Goal: Transaction & Acquisition: Purchase product/service

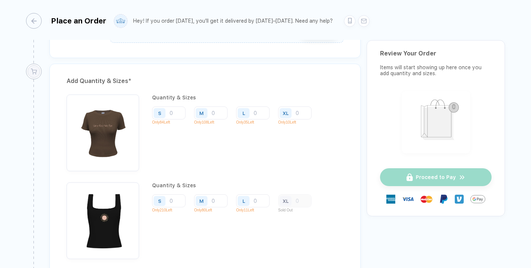
scroll to position [928, 0]
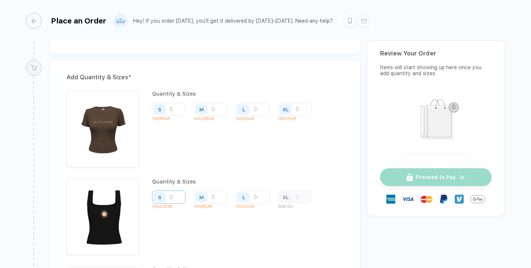
click at [176, 116] on input "number" at bounding box center [168, 109] width 33 height 13
type input "1"
type input "10"
type input "6"
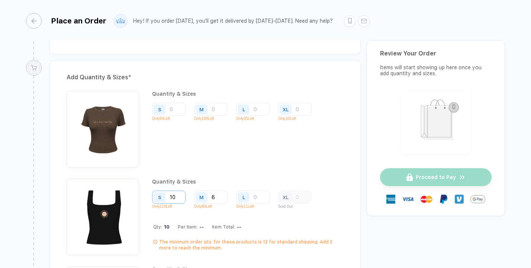
type input "6"
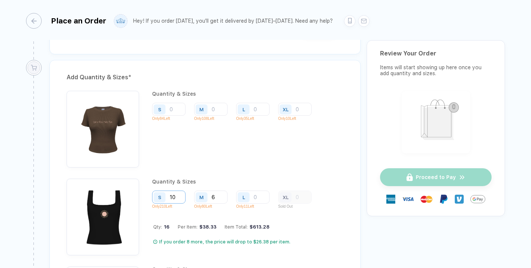
type input "5"
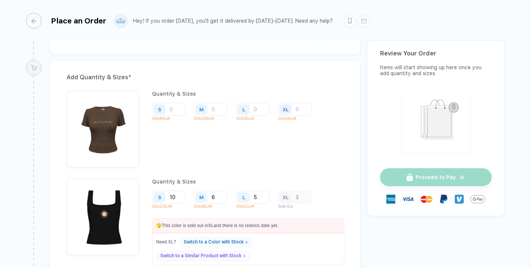
click at [330, 190] on div "S 10 Only 210 Left M 6 Only 80 Left L 5 Only 11 Left XL 3 Sold Out" at bounding box center [248, 201] width 192 height 22
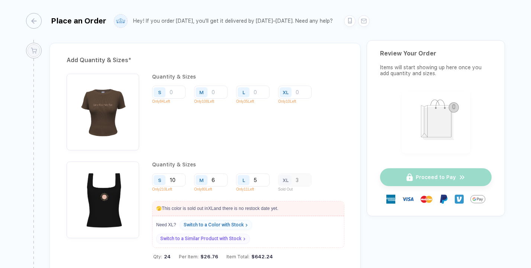
click at [303, 178] on div "XL 3" at bounding box center [294, 179] width 33 height 13
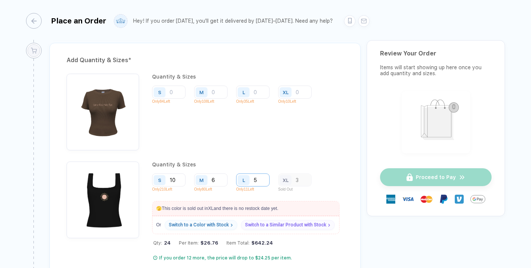
click at [260, 99] on input "5" at bounding box center [252, 92] width 33 height 13
click at [297, 179] on div "XL 3" at bounding box center [294, 179] width 33 height 13
click at [302, 178] on div "XL 3" at bounding box center [294, 179] width 33 height 13
click at [216, 99] on input "6" at bounding box center [210, 92] width 33 height 13
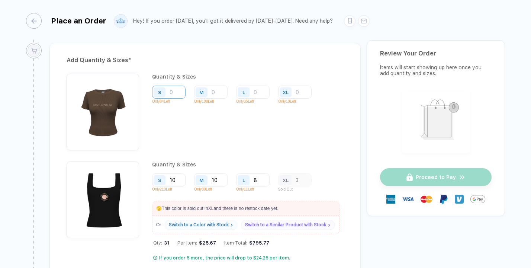
click at [173, 89] on input "number" at bounding box center [168, 92] width 33 height 13
click at [217, 92] on input "number" at bounding box center [210, 92] width 33 height 13
click at [262, 93] on input "number" at bounding box center [252, 92] width 33 height 13
click at [303, 88] on input "number" at bounding box center [294, 92] width 33 height 13
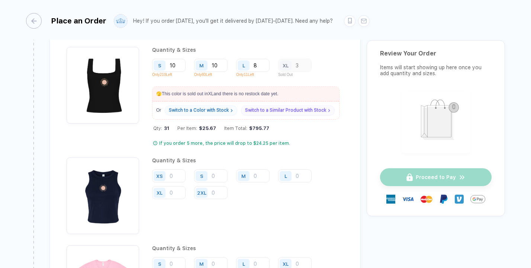
scroll to position [1066, 0]
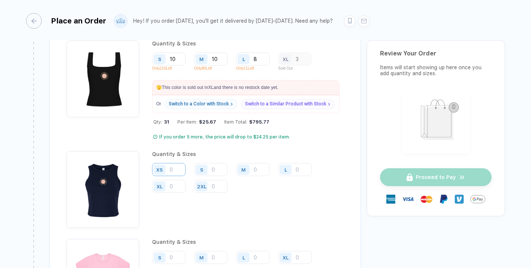
click at [180, 165] on input "number" at bounding box center [168, 169] width 33 height 13
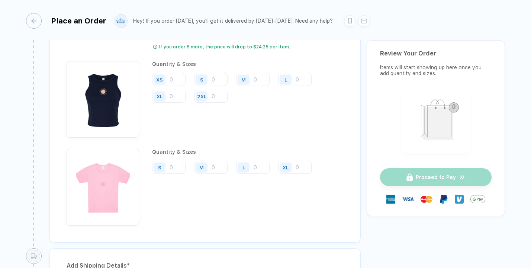
scroll to position [1165, 0]
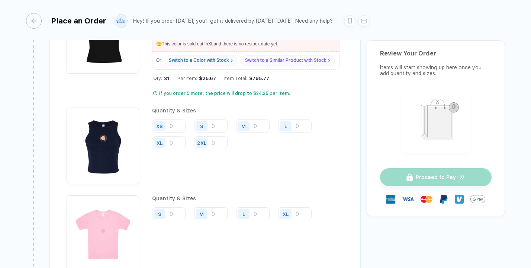
scroll to position [1111, 0]
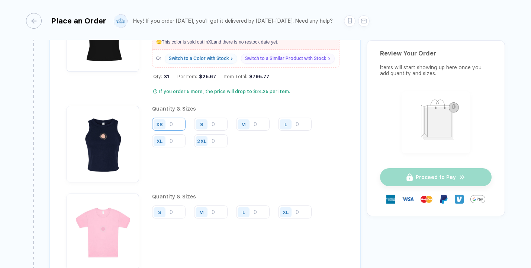
click at [175, 123] on input "number" at bounding box center [168, 124] width 33 height 13
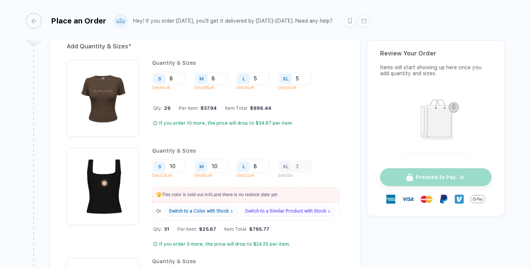
scroll to position [838, 0]
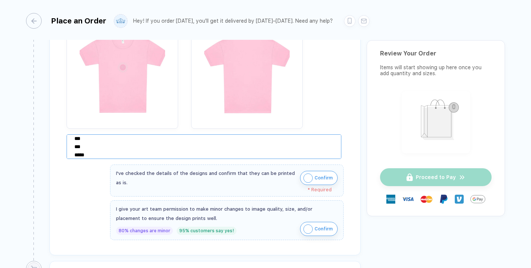
scroll to position [25, 0]
click at [305, 175] on img "button" at bounding box center [307, 177] width 9 height 9
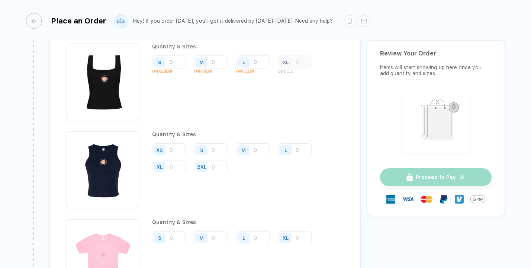
scroll to position [1129, 0]
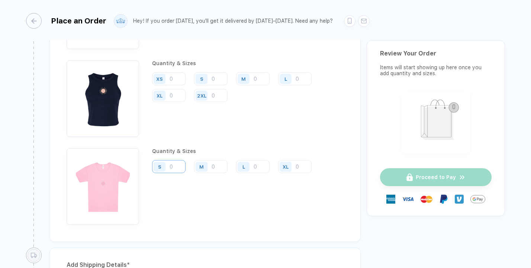
type input "8"
type input "5"
click at [253, 163] on div "L" at bounding box center [252, 166] width 33 height 13
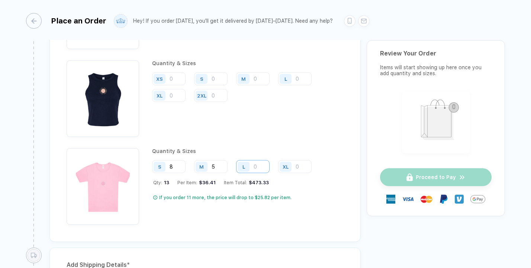
type input "3"
type input "1"
click at [173, 77] on input "number" at bounding box center [168, 78] width 33 height 13
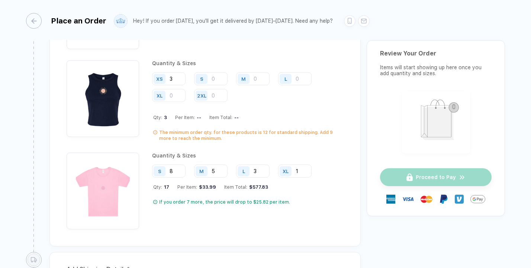
type input "3"
type input "5"
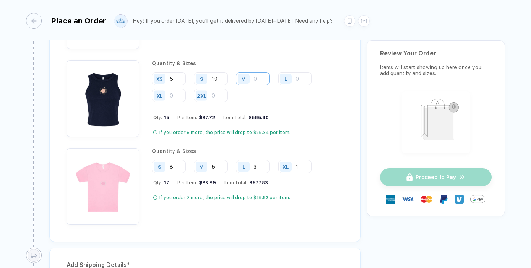
type input "10"
type input "5"
type input "6"
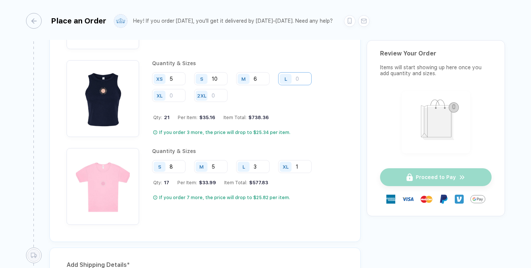
type input "5"
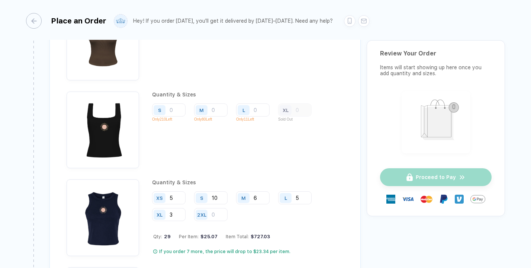
scroll to position [1005, 0]
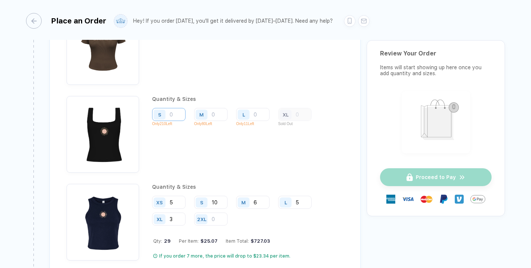
type input "3"
click at [174, 33] on input "number" at bounding box center [168, 26] width 33 height 13
type input "10"
click at [221, 33] on input "number" at bounding box center [210, 26] width 33 height 13
type input "10"
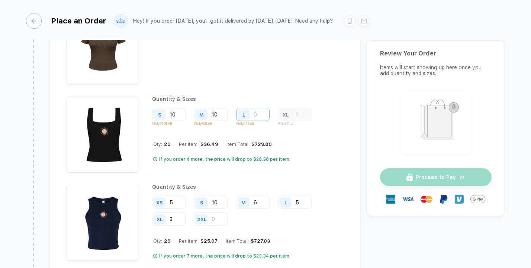
click at [261, 33] on input "number" at bounding box center [252, 26] width 33 height 13
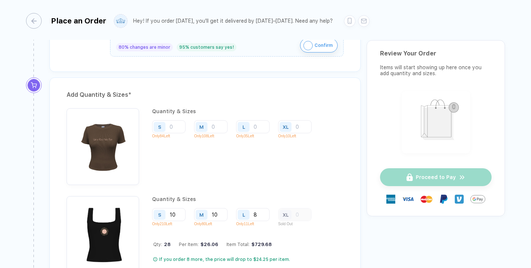
scroll to position [901, 0]
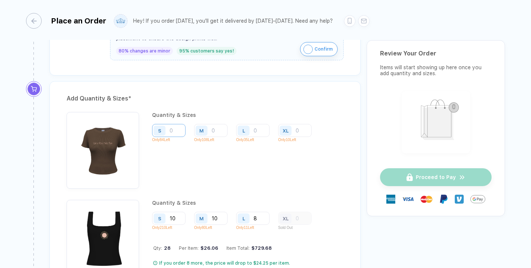
type input "8"
click at [173, 131] on input "number" at bounding box center [168, 130] width 33 height 13
type input "8"
click at [217, 128] on input "number" at bounding box center [210, 130] width 33 height 13
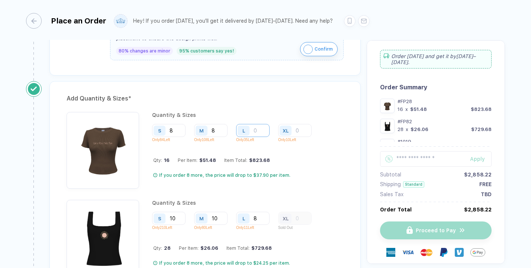
type input "8"
click at [257, 131] on input "number" at bounding box center [252, 130] width 33 height 13
type input "5"
click at [295, 130] on input "number" at bounding box center [294, 130] width 33 height 13
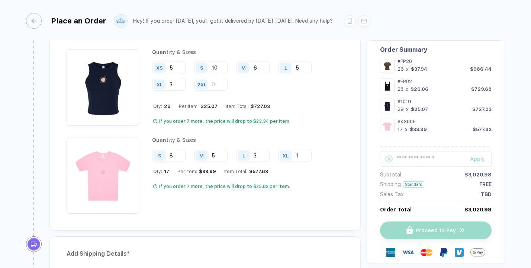
scroll to position [1137, 0]
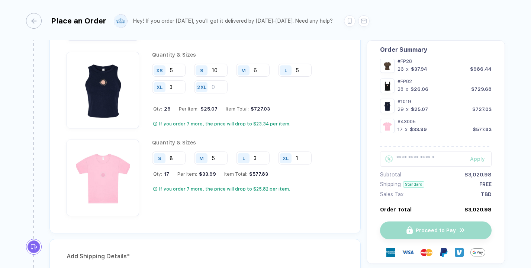
type input "5"
drag, startPoint x: 395, startPoint y: 68, endPoint x: 492, endPoint y: 68, distance: 96.3
click at [492, 68] on div "Order [DATE] and get it by [DATE]–[DATE] . Order Summary #FP28 26 x $37.94 $986…" at bounding box center [436, 151] width 138 height 223
copy div "26 x $37.94 $986.44"
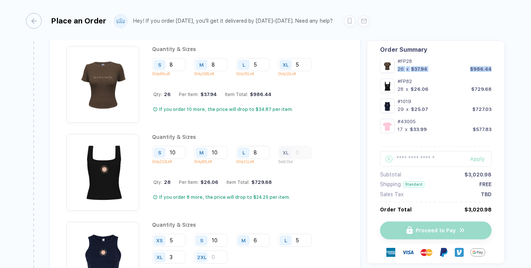
scroll to position [839, 0]
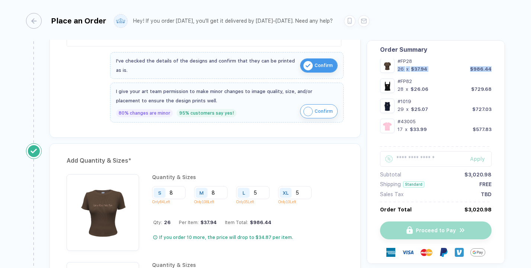
click at [448, 70] on div "26 x $37.94 $986.44" at bounding box center [445, 69] width 94 height 6
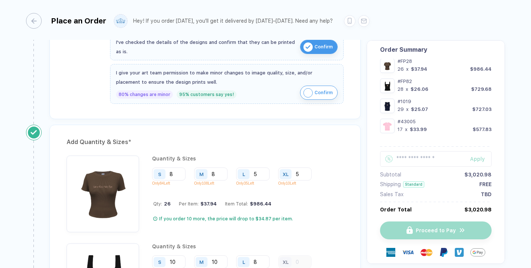
scroll to position [862, 0]
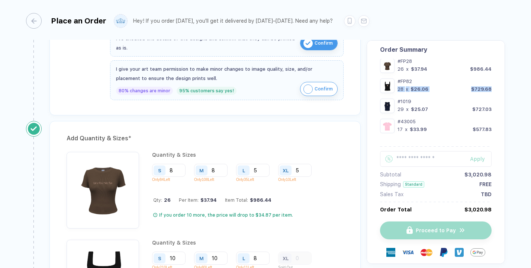
drag, startPoint x: 396, startPoint y: 90, endPoint x: 496, endPoint y: 87, distance: 100.4
click at [496, 87] on div "Order [DATE] and get it by [DATE]–[DATE] . Order Summary #FP28 26 x $37.94 $986…" at bounding box center [436, 151] width 138 height 223
copy div "28 x $26.06 $729.68"
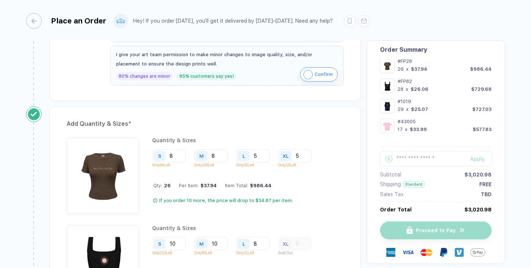
click at [434, 109] on div "29 x $25.07 $727.03" at bounding box center [445, 109] width 94 height 6
drag, startPoint x: 395, startPoint y: 110, endPoint x: 491, endPoint y: 108, distance: 95.6
click at [491, 108] on div "Order [DATE] and get it by [DATE]–[DATE] . Order Summary #FP28 26 x $37.94 $986…" at bounding box center [436, 151] width 138 height 223
copy div "29 x $25.07 $727.03"
click at [425, 132] on div "#[PHONE_NUMBER] $33.99 $577.83" at bounding box center [445, 126] width 94 height 15
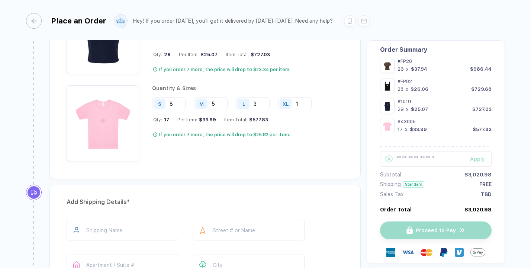
scroll to position [1185, 0]
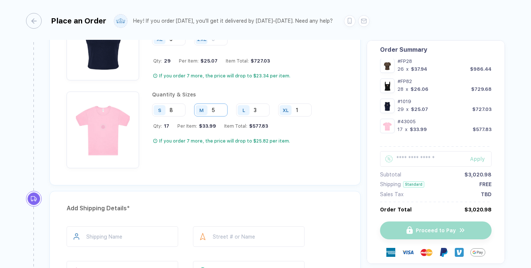
click at [443, 125] on div "#[PHONE_NUMBER] $33.99 $577.83" at bounding box center [445, 126] width 94 height 15
click at [405, 128] on div "x" at bounding box center [406, 129] width 4 height 6
click at [412, 130] on div "$33.99" at bounding box center [418, 129] width 17 height 6
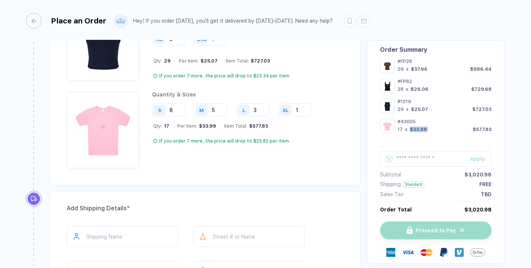
click at [412, 130] on div "$33.99" at bounding box center [418, 129] width 17 height 6
click at [398, 129] on div "17" at bounding box center [400, 129] width 5 height 6
drag, startPoint x: 396, startPoint y: 130, endPoint x: 490, endPoint y: 129, distance: 94.1
click at [490, 129] on div "Order [DATE] and get it by [DATE]–[DATE] . Order Summary #FP28 26 x $37.94 $986…" at bounding box center [436, 151] width 138 height 223
drag, startPoint x: 396, startPoint y: 130, endPoint x: 492, endPoint y: 130, distance: 95.2
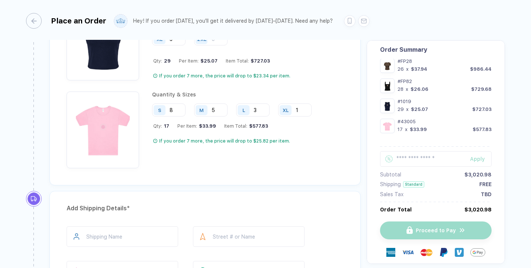
click at [492, 130] on div "Order [DATE] and get it by [DATE]–[DATE] . Order Summary #FP28 26 x $37.94 $986…" at bounding box center [436, 151] width 138 height 223
click at [479, 129] on div "$577.83" at bounding box center [482, 129] width 19 height 6
click at [494, 130] on div "Order [DATE] and get it by [DATE]–[DATE] . Order Summary #FP28 26 x $37.94 $986…" at bounding box center [436, 151] width 138 height 223
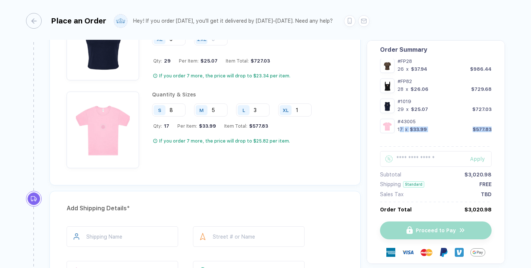
drag, startPoint x: 397, startPoint y: 129, endPoint x: 493, endPoint y: 127, distance: 96.7
click at [493, 127] on div "Order [DATE] and get it by [DATE]–[DATE] . Order Summary #FP28 26 x $37.94 $986…" at bounding box center [436, 151] width 138 height 223
click at [440, 128] on div "17 x $33.99 $577.83" at bounding box center [445, 129] width 94 height 6
drag, startPoint x: 395, startPoint y: 130, endPoint x: 492, endPoint y: 129, distance: 97.1
click at [492, 129] on div "Order [DATE] and get it by [DATE]–[DATE] . Order Summary #FP28 26 x $37.94 $986…" at bounding box center [436, 151] width 138 height 223
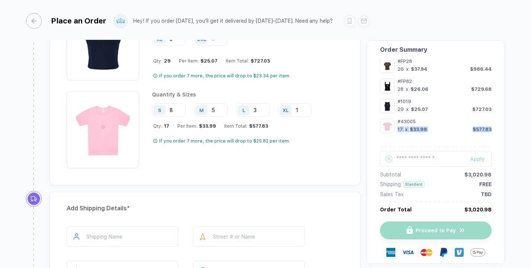
copy div "17 x $33.99 $577.83"
click at [491, 139] on div "Order [DATE] and get it by [DATE]–[DATE] . Order Summary #FP28 26 x $37.94 $986…" at bounding box center [436, 151] width 138 height 223
drag, startPoint x: 464, startPoint y: 174, endPoint x: 489, endPoint y: 174, distance: 24.9
click at [489, 174] on div "$3,020.98" at bounding box center [477, 174] width 27 height 6
copy div "$3,020.98"
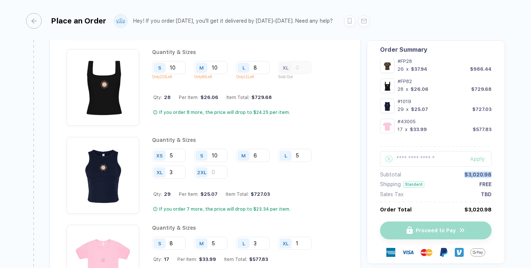
scroll to position [1062, 0]
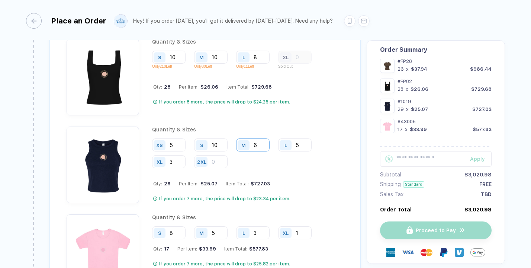
type input "5"
click at [303, 175] on div "Quantity & Sizes XS 5 S 10 M 5 L 5 XL 3 2XL Qty: 28 Per Item: $25.20 Item Total…" at bounding box center [248, 164] width 192 height 77
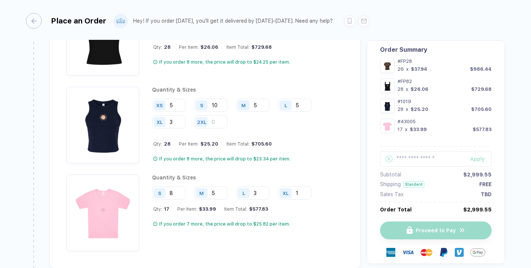
scroll to position [1119, 0]
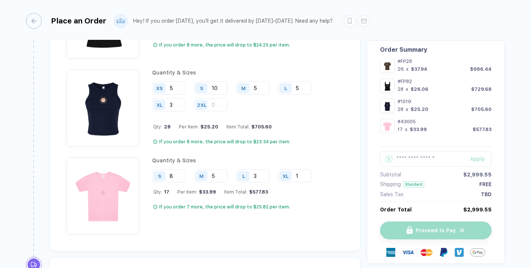
click at [302, 192] on div "Quantity & Sizes S 8 M 5 L 3 XL 1 Qty: 17 Per Item: $33.99 Item Total: $577.83 …" at bounding box center [234, 195] width 165 height 77
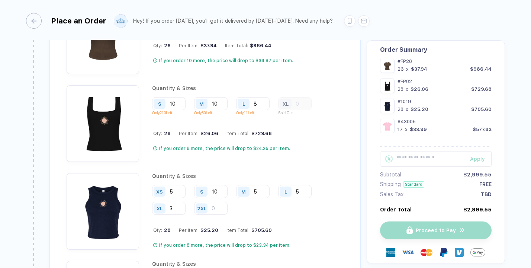
scroll to position [1005, 0]
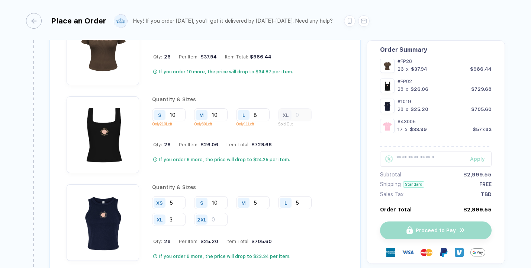
click at [490, 110] on div "Order [DATE] and get it by [DATE]–[DATE] . Order Summary #FP28 26 x $37.94 $986…" at bounding box center [436, 151] width 138 height 223
drag, startPoint x: 489, startPoint y: 110, endPoint x: 468, endPoint y: 109, distance: 20.5
click at [468, 109] on div "28 x $25.20 $705.60" at bounding box center [445, 109] width 94 height 6
copy div "$705.60"
click at [477, 119] on div "#43005" at bounding box center [445, 122] width 94 height 6
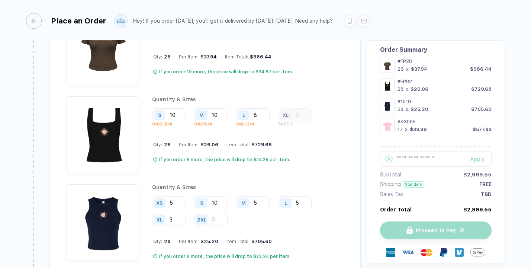
click at [481, 213] on div "Proceed to Pay" at bounding box center [436, 237] width 112 height 51
click at [477, 209] on div "$2,999.55" at bounding box center [477, 209] width 28 height 6
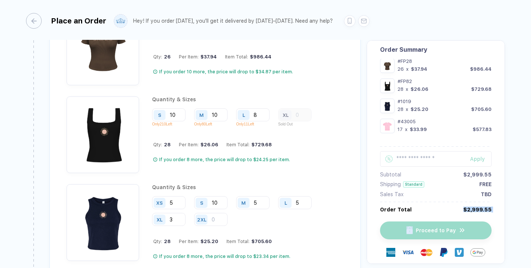
copy div "$2,999.55"
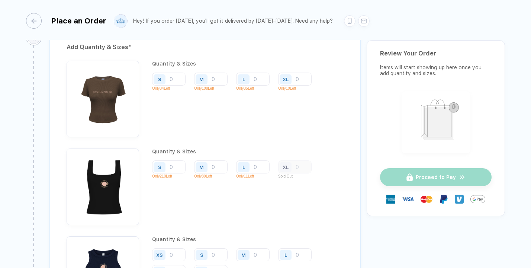
scroll to position [947, 0]
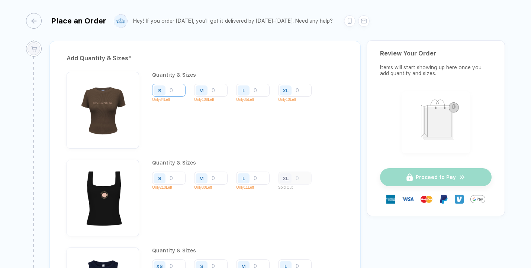
click at [178, 92] on input "number" at bounding box center [168, 90] width 33 height 13
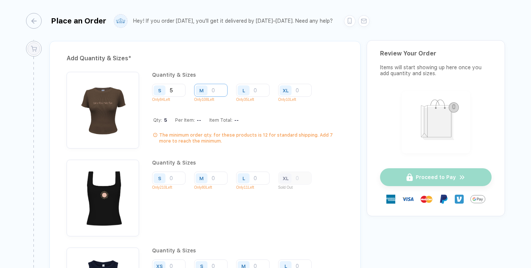
type input "5"
click at [217, 88] on input "number" at bounding box center [210, 90] width 33 height 13
type input "5"
click at [255, 93] on input "number" at bounding box center [252, 90] width 33 height 13
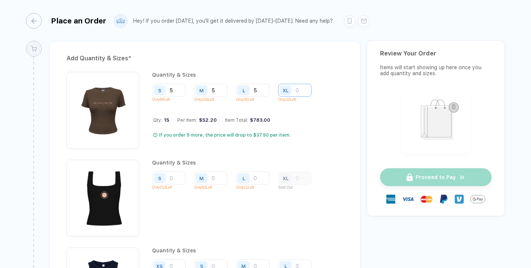
type input "5"
click at [299, 89] on input "number" at bounding box center [294, 90] width 33 height 13
type input "5"
type input "3"
click at [177, 89] on input "5" at bounding box center [168, 90] width 33 height 13
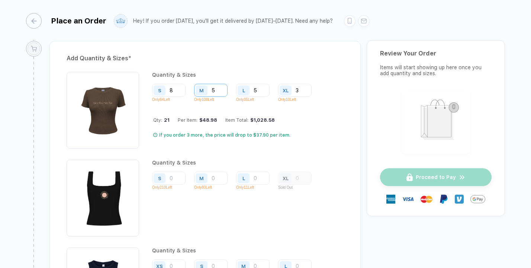
type input "8"
click at [218, 88] on input "5" at bounding box center [210, 90] width 33 height 13
type input "8"
click at [261, 91] on input "5" at bounding box center [252, 90] width 33 height 13
